Goal: Task Accomplishment & Management: Use online tool/utility

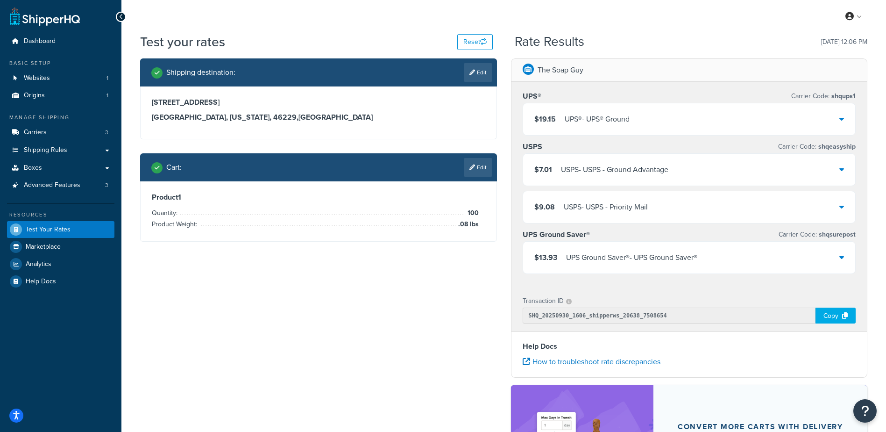
click at [479, 73] on link "Edit" at bounding box center [478, 72] width 28 height 19
select select "IN"
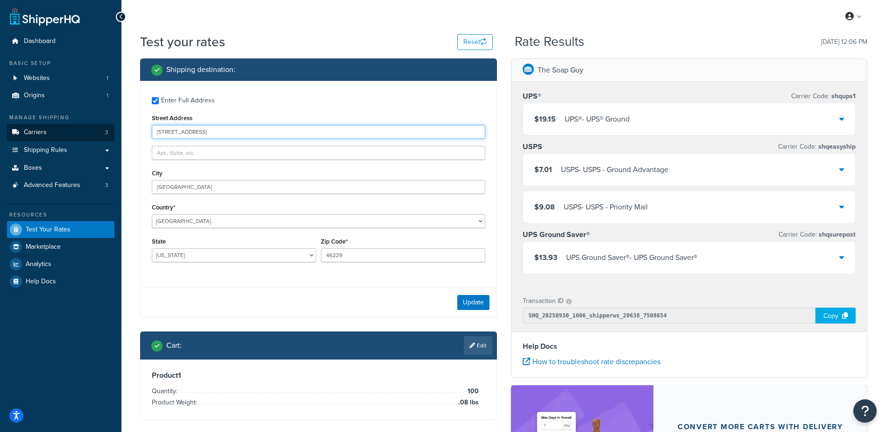
drag, startPoint x: 204, startPoint y: 129, endPoint x: 101, endPoint y: 130, distance: 102.3
click at [102, 129] on div "Dashboard Basic Setup Websites 1 Origins 1 Manage Shipping Carriers 3 Shipping …" at bounding box center [443, 299] width 886 height 598
type input "[STREET_ADDRESS]"
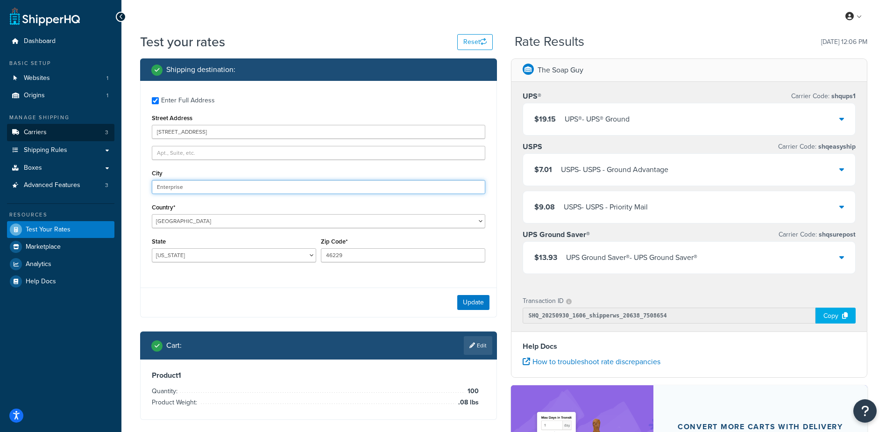
type input "Enterprise"
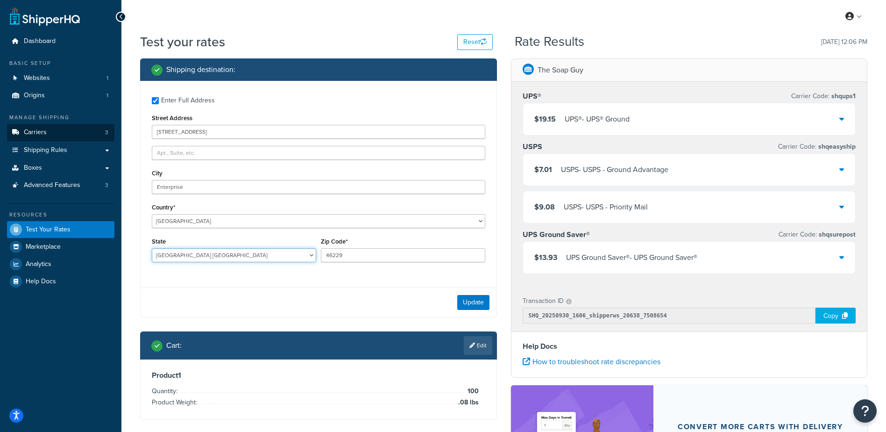
select select "UT"
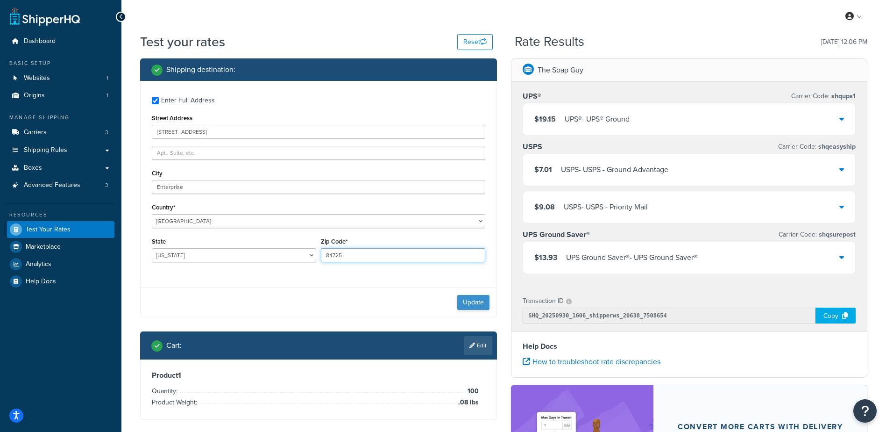
type input "84725"
click at [472, 305] on button "Update" at bounding box center [473, 302] width 32 height 15
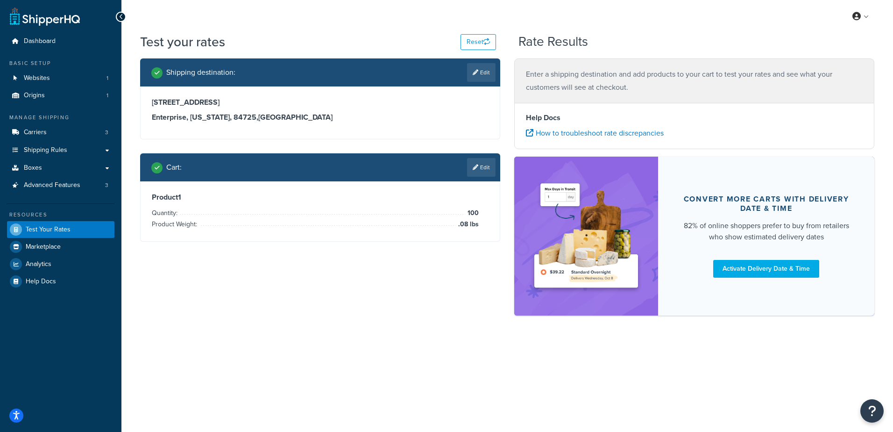
click at [475, 165] on icon at bounding box center [476, 167] width 6 height 6
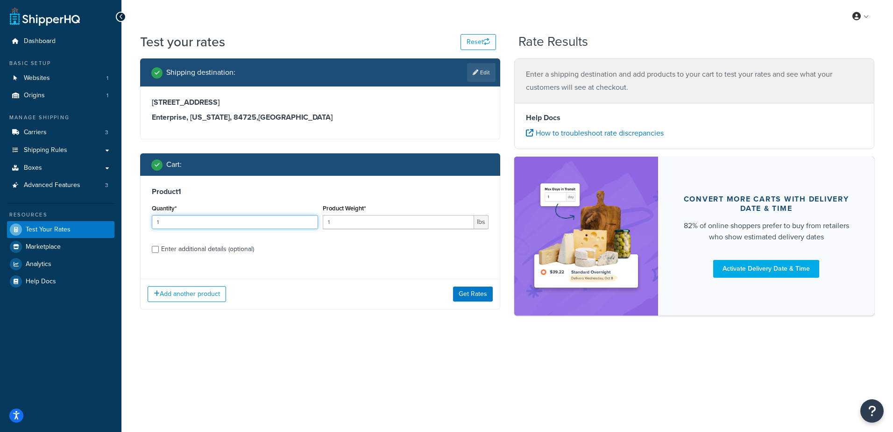
drag, startPoint x: 180, startPoint y: 221, endPoint x: 65, endPoint y: 217, distance: 115.0
click at [62, 220] on div "Dashboard Basic Setup Websites 1 Origins 1 Manage Shipping Carriers 3 Shipping …" at bounding box center [446, 216] width 893 height 432
type input "100"
type input ".33"
click at [471, 291] on button "Get Rates" at bounding box center [473, 293] width 40 height 15
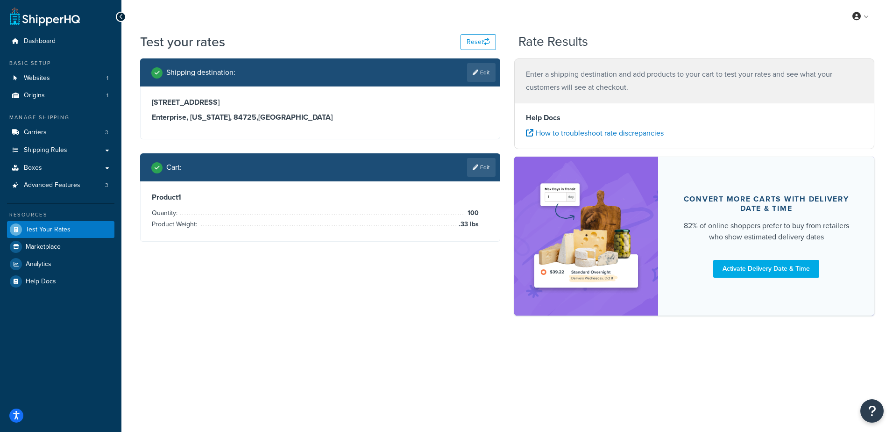
drag, startPoint x: 407, startPoint y: 280, endPoint x: 458, endPoint y: 262, distance: 54.5
click at [410, 279] on div "Shipping destination : Edit [STREET_ADDRESS][US_STATE] Cart : Edit Product 1 Qu…" at bounding box center [507, 191] width 748 height 266
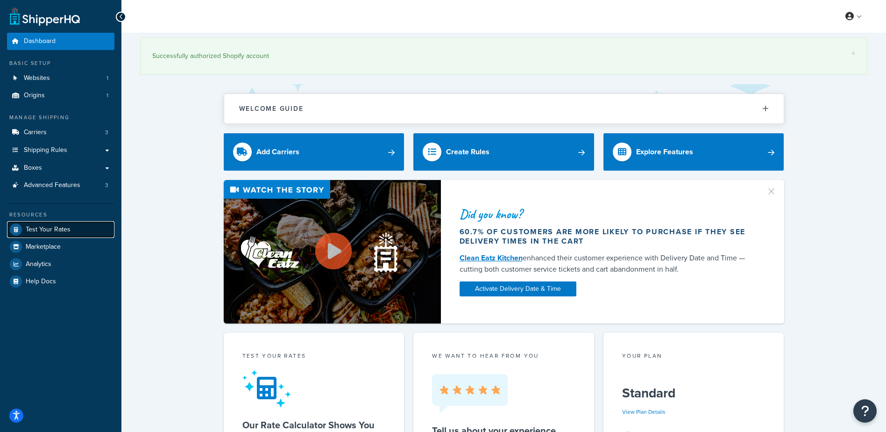
click at [60, 226] on span "Test Your Rates" at bounding box center [48, 230] width 45 height 8
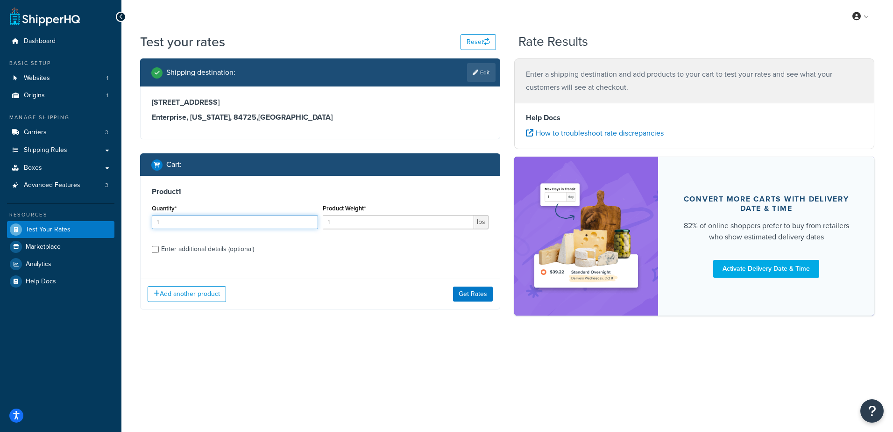
drag, startPoint x: 231, startPoint y: 223, endPoint x: 81, endPoint y: 204, distance: 151.1
click at [81, 204] on div "Dashboard Basic Setup Websites 1 Origins 1 Manage Shipping Carriers 3 Shipping …" at bounding box center [446, 216] width 893 height 432
type input "100"
type input ".33"
drag, startPoint x: 340, startPoint y: 310, endPoint x: 356, endPoint y: 302, distance: 17.1
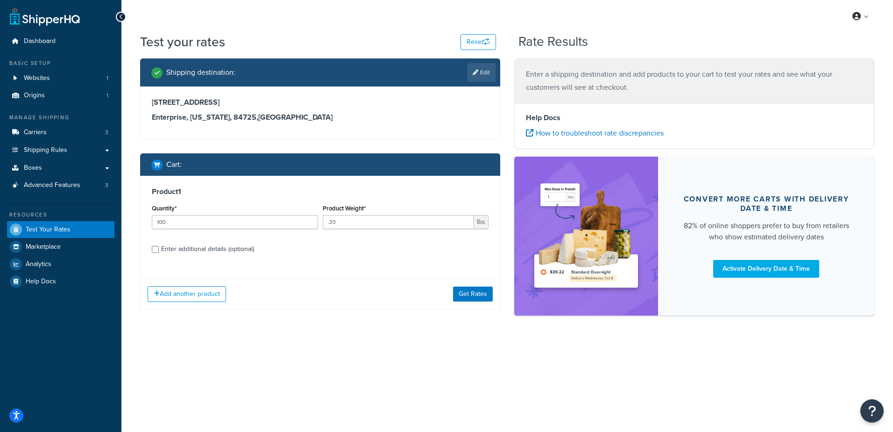
click at [341, 311] on div "Shipping destination : Edit 709 East Main Street Enterprise, Utah, 84725 , Unit…" at bounding box center [320, 190] width 374 height 265
drag, startPoint x: 474, startPoint y: 296, endPoint x: 426, endPoint y: 323, distance: 55.2
click at [474, 296] on button "Get Rates" at bounding box center [473, 293] width 40 height 15
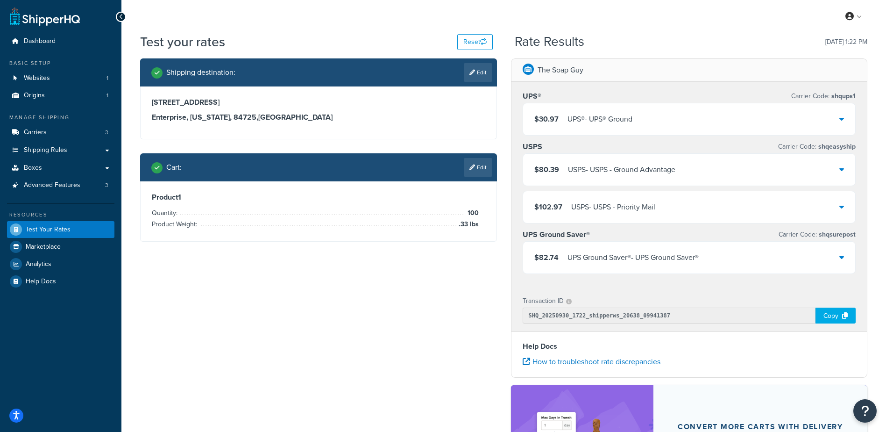
drag, startPoint x: 630, startPoint y: 132, endPoint x: 627, endPoint y: 127, distance: 5.2
click at [628, 129] on div "$30.97 UPS® - UPS® Ground" at bounding box center [689, 119] width 333 height 32
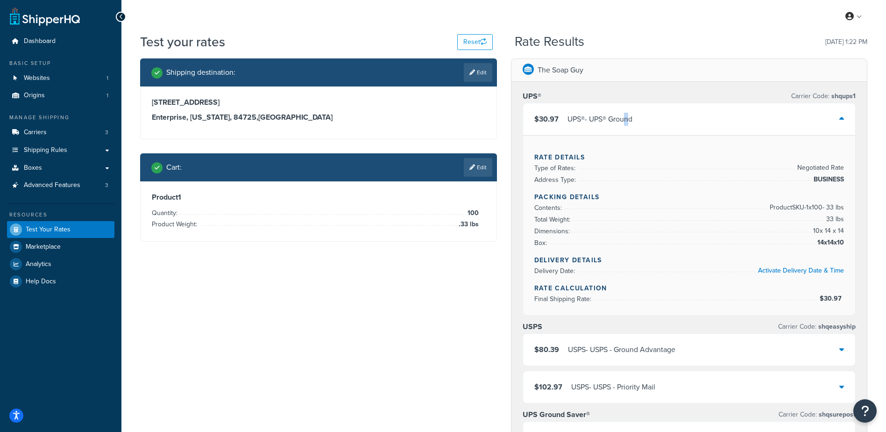
click at [629, 112] on div "$30.97 UPS® - UPS® Ground" at bounding box center [689, 119] width 333 height 32
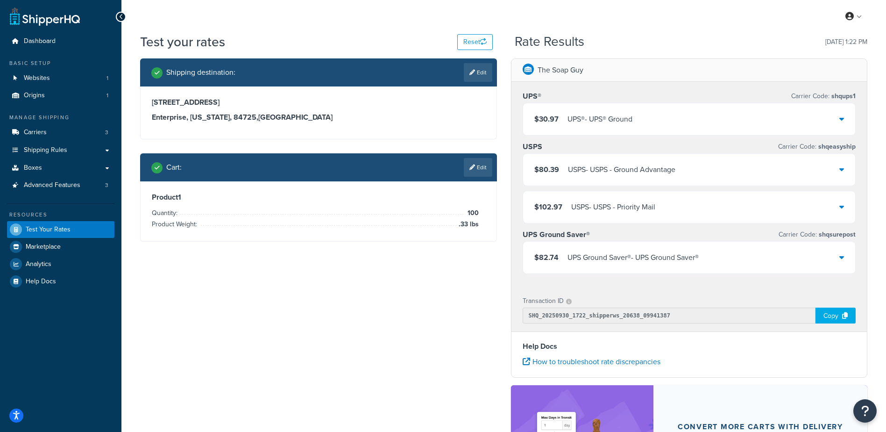
click at [474, 65] on link "Edit" at bounding box center [478, 72] width 28 height 19
select select "UT"
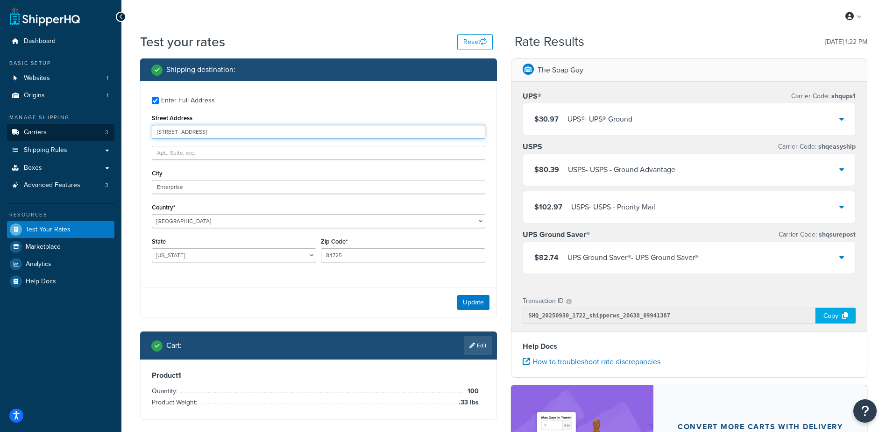
drag, startPoint x: 218, startPoint y: 127, endPoint x: 94, endPoint y: 127, distance: 123.8
click at [94, 127] on div "Dashboard Basic Setup Websites 1 Origins 1 Manage Shipping Carriers 3 Shipping …" at bounding box center [443, 299] width 886 height 598
type input "7447 Farm to Market 9 S"
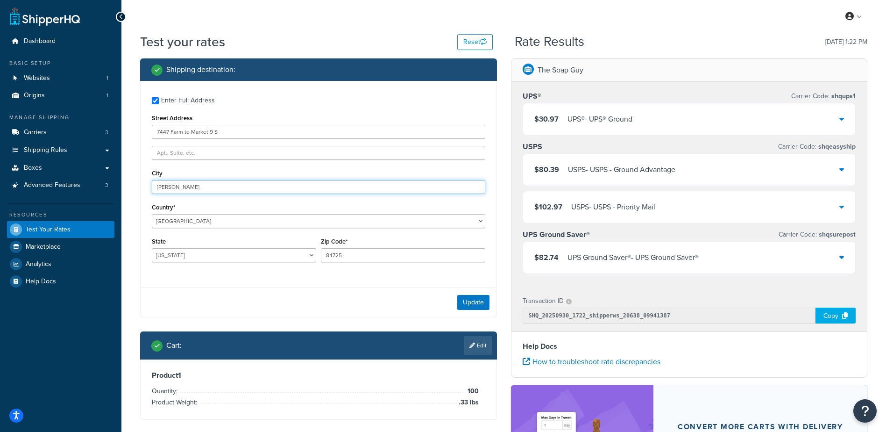
type input "Waskom"
select select "TX"
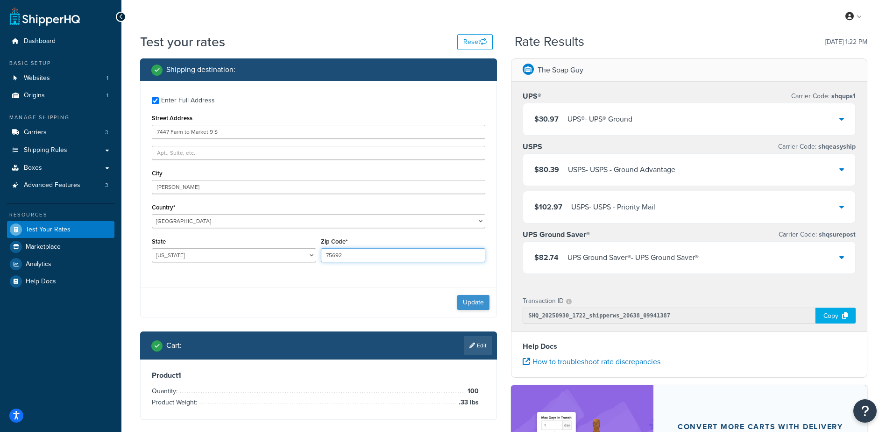
type input "75692"
click at [477, 302] on button "Update" at bounding box center [473, 302] width 32 height 15
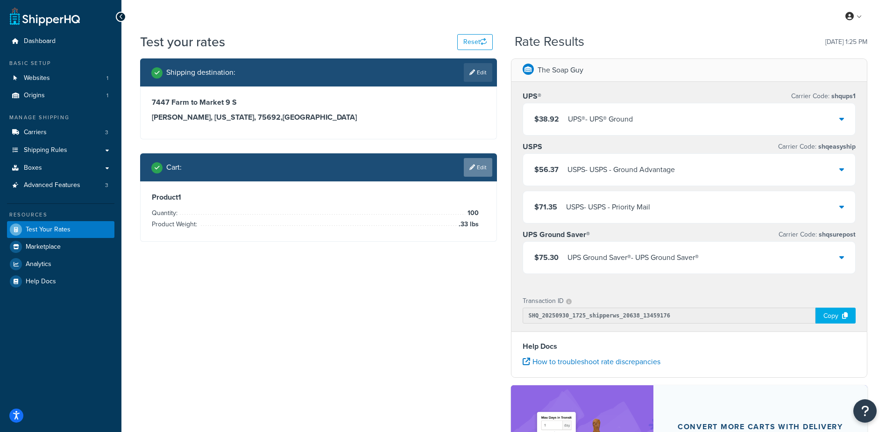
click at [480, 169] on link "Edit" at bounding box center [478, 167] width 28 height 19
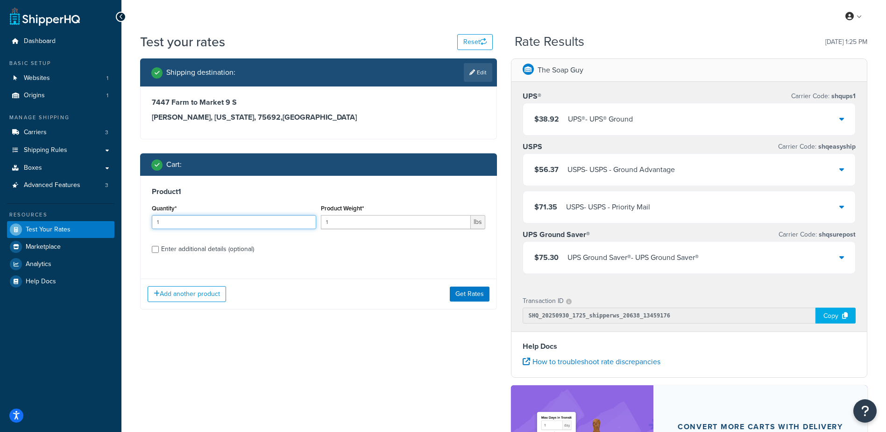
drag, startPoint x: 263, startPoint y: 219, endPoint x: 41, endPoint y: 214, distance: 222.4
click at [41, 214] on div "Dashboard Basic Setup Websites 1 Origins 1 Manage Shipping Carriers 3 Shipping …" at bounding box center [443, 299] width 886 height 598
type input "100"
type input ".23"
click at [458, 294] on button "Get Rates" at bounding box center [470, 293] width 40 height 15
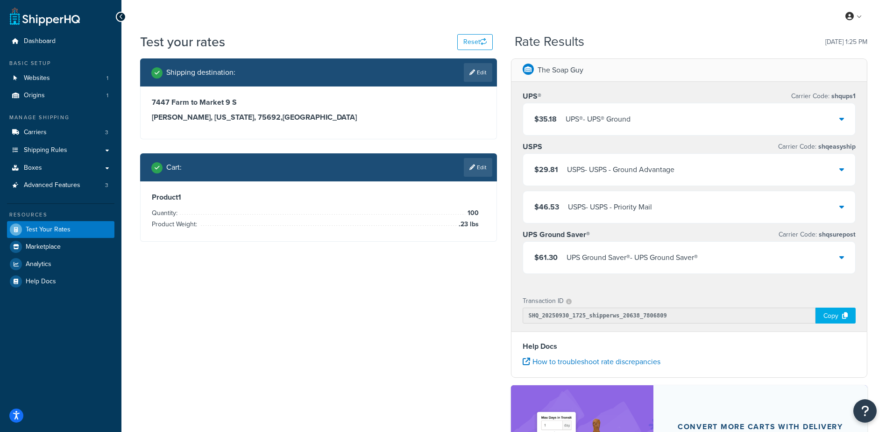
click at [724, 107] on div "$35.18 UPS® - UPS® Ground" at bounding box center [689, 119] width 333 height 32
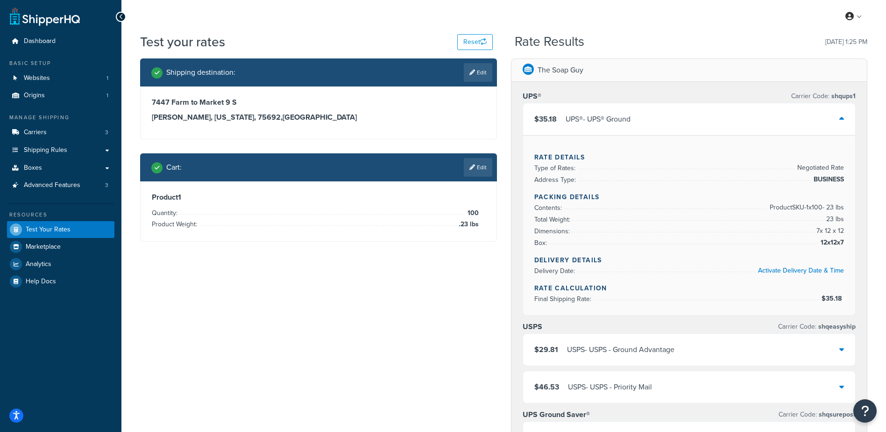
click at [723, 113] on div "$35.18 UPS® - UPS® Ground" at bounding box center [689, 119] width 333 height 32
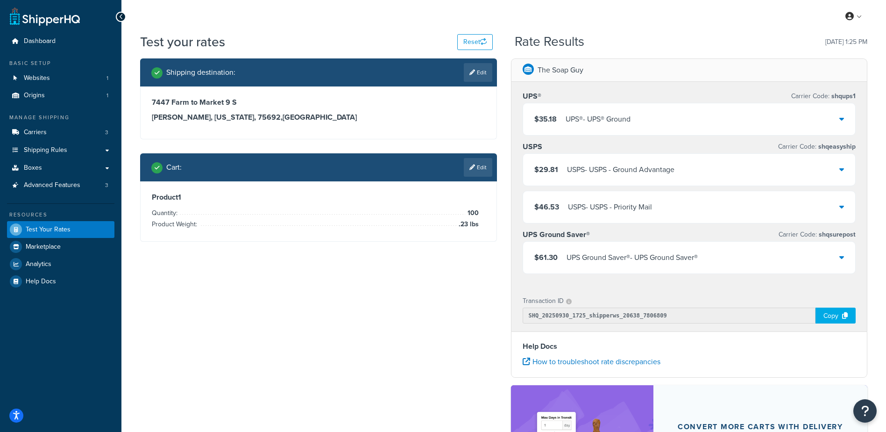
click at [666, 113] on div "$35.18 UPS® - UPS® Ground" at bounding box center [689, 119] width 333 height 32
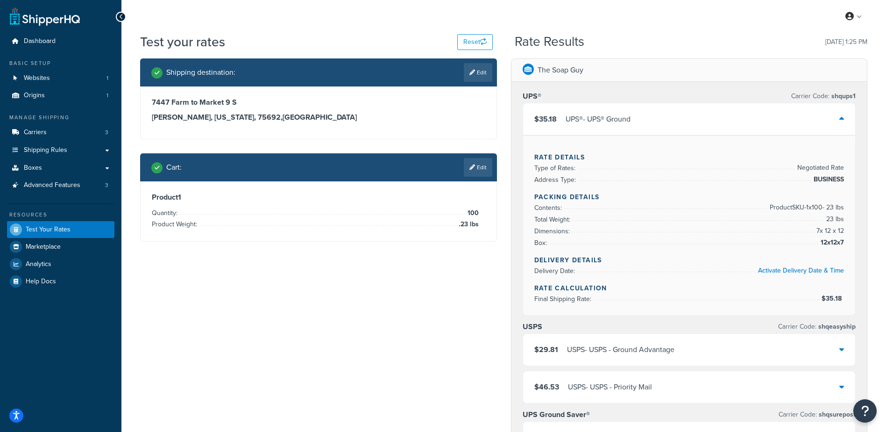
click at [666, 113] on div "$35.18 UPS® - UPS® Ground" at bounding box center [689, 119] width 333 height 32
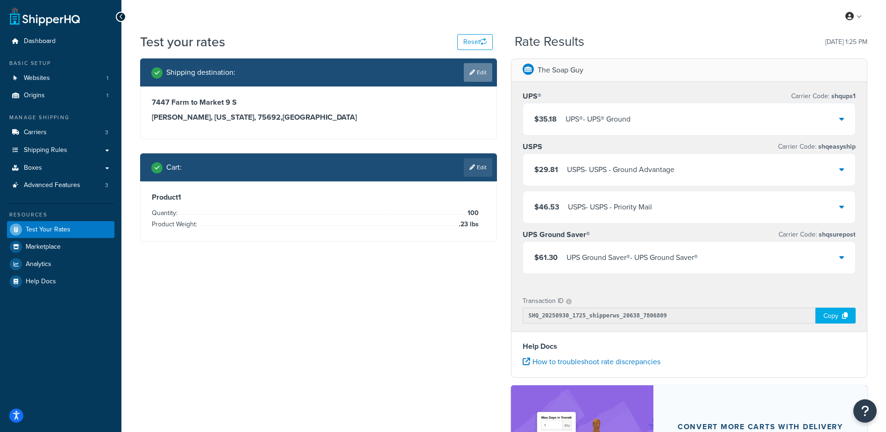
click at [480, 73] on link "Edit" at bounding box center [478, 72] width 28 height 19
select select "TX"
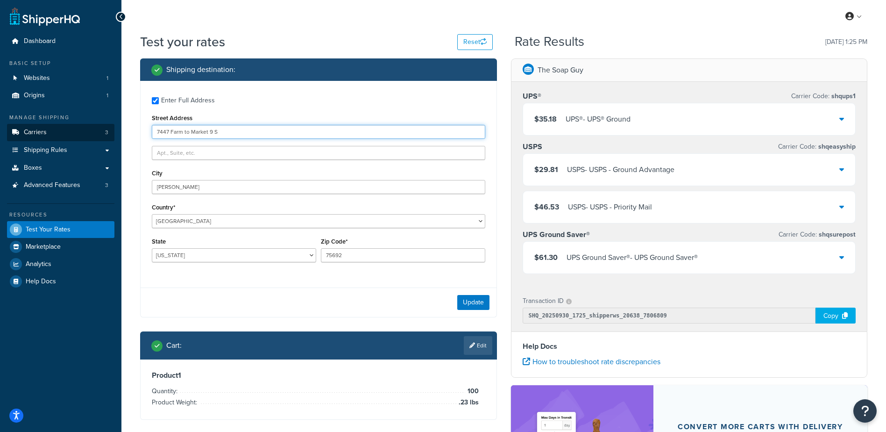
drag, startPoint x: 161, startPoint y: 128, endPoint x: 107, endPoint y: 126, distance: 53.7
click at [107, 126] on div "Dashboard Basic Setup Websites 1 Origins 1 Manage Shipping Carriers 3 Shipping …" at bounding box center [443, 299] width 886 height 598
type input "1210 Grand Haven Drive"
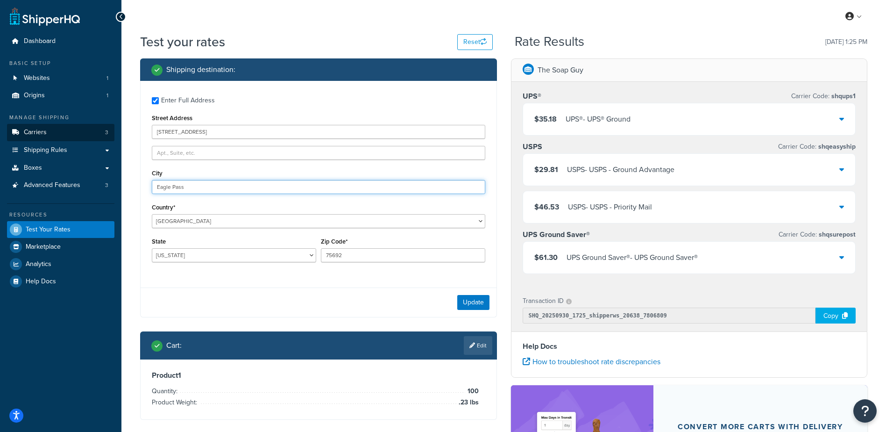
type input "Eagle Pass"
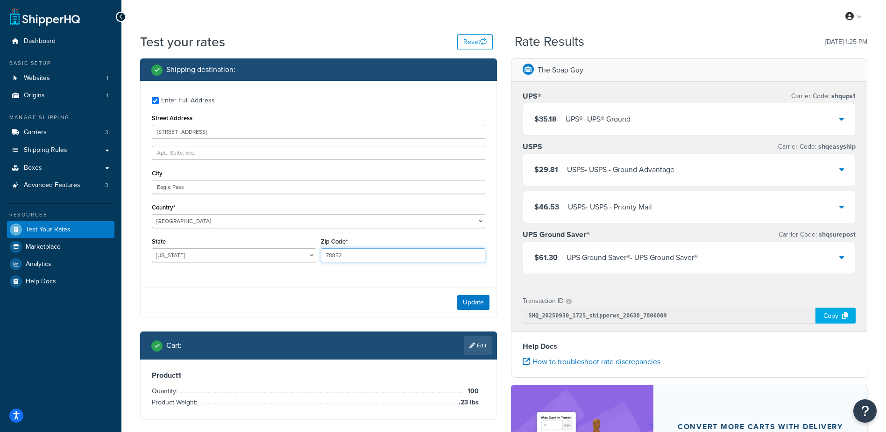
type input "78852"
click at [259, 310] on div "Update" at bounding box center [319, 301] width 356 height 29
click at [475, 295] on button "Update" at bounding box center [473, 302] width 32 height 15
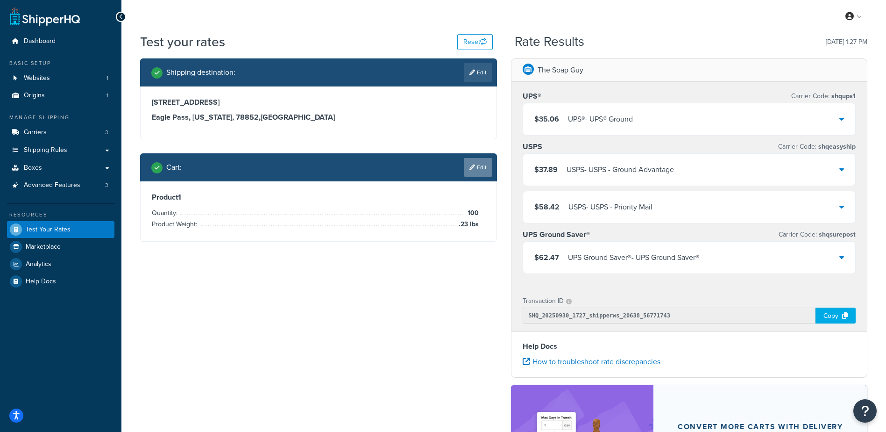
drag, startPoint x: 475, startPoint y: 172, endPoint x: 426, endPoint y: 179, distance: 50.0
click at [475, 173] on link "Edit" at bounding box center [478, 167] width 28 height 19
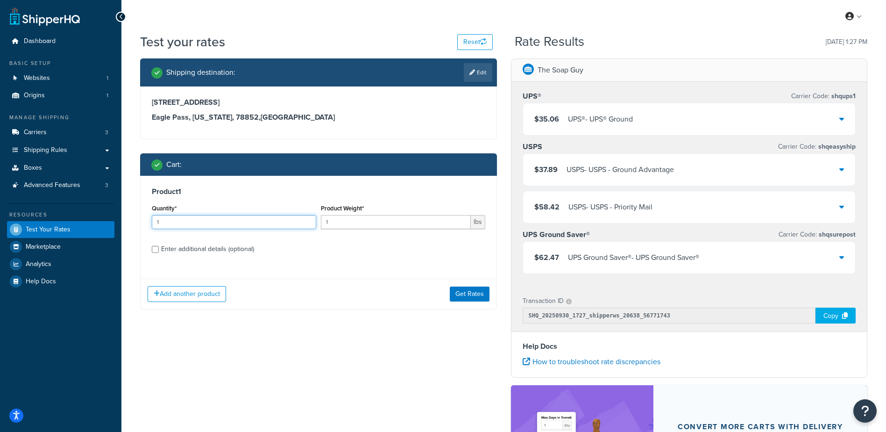
drag, startPoint x: 215, startPoint y: 223, endPoint x: 80, endPoint y: 206, distance: 136.0
click at [76, 211] on div "Dashboard Basic Setup Websites 1 Origins 1 Manage Shipping Carriers 3 Shipping …" at bounding box center [443, 299] width 886 height 598
type input "100"
type input ".45"
click at [469, 292] on button "Get Rates" at bounding box center [470, 293] width 40 height 15
